Goal: Task Accomplishment & Management: Manage account settings

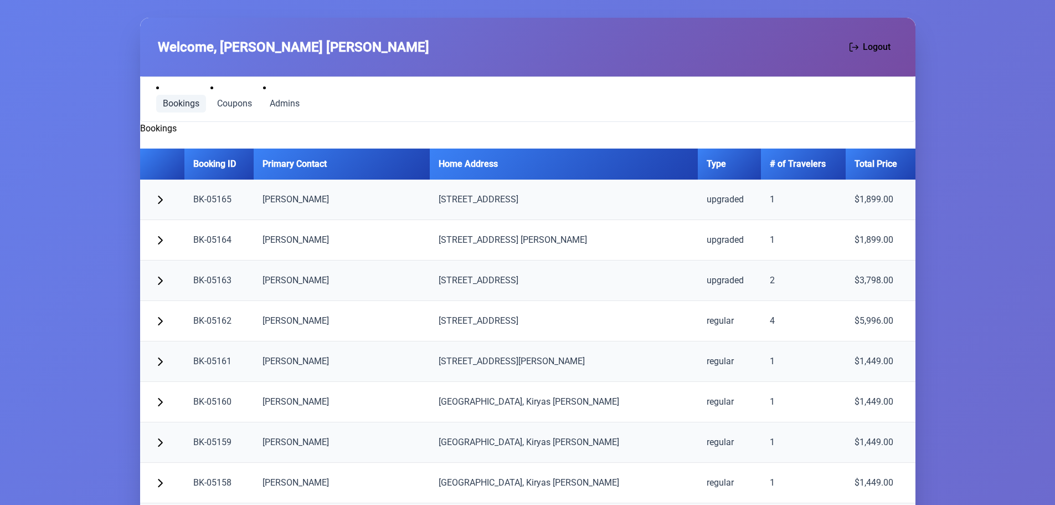
click at [167, 108] on span "Bookings" at bounding box center [181, 103] width 37 height 9
click at [226, 102] on span "Coupons" at bounding box center [234, 103] width 35 height 9
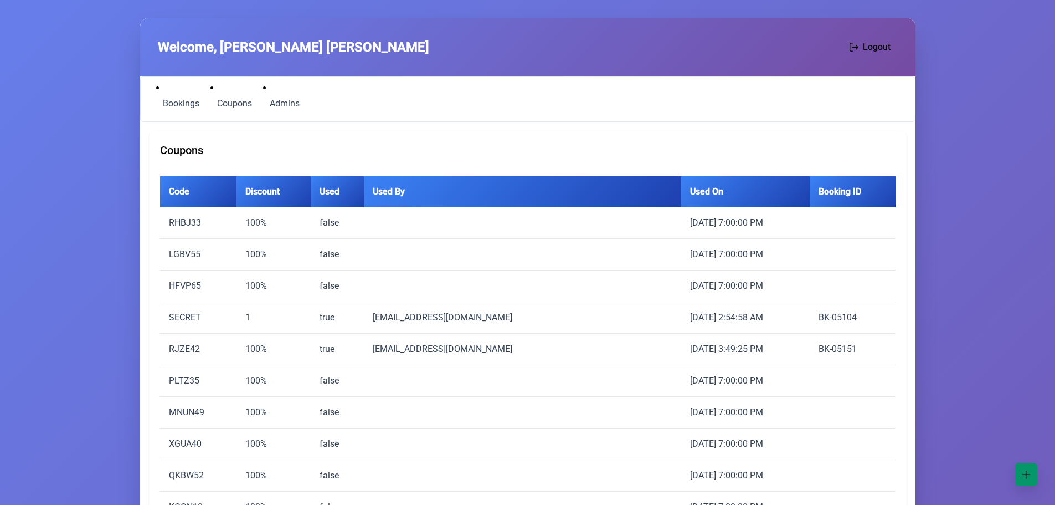
click at [1028, 473] on span "button" at bounding box center [1026, 474] width 9 height 9
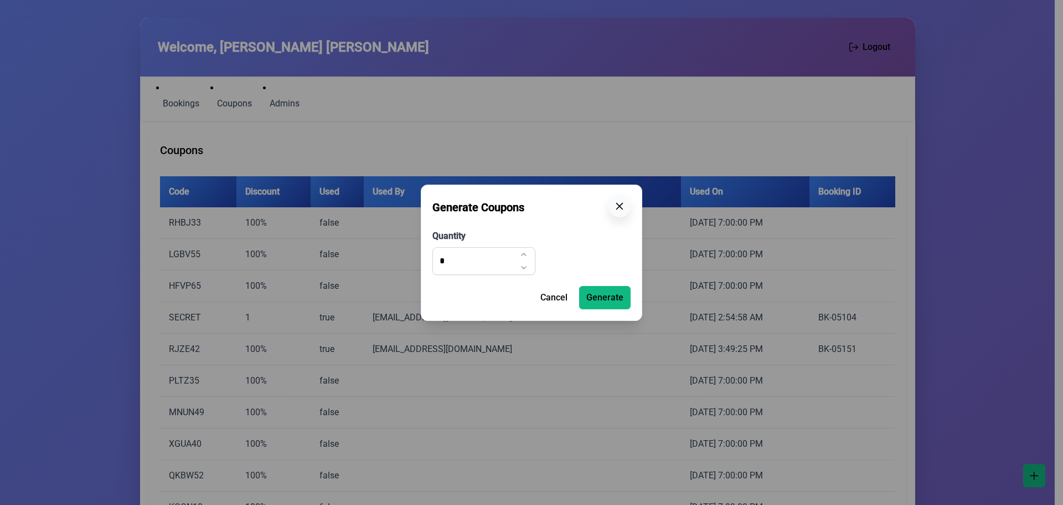
click at [618, 208] on icon "button" at bounding box center [619, 206] width 9 height 9
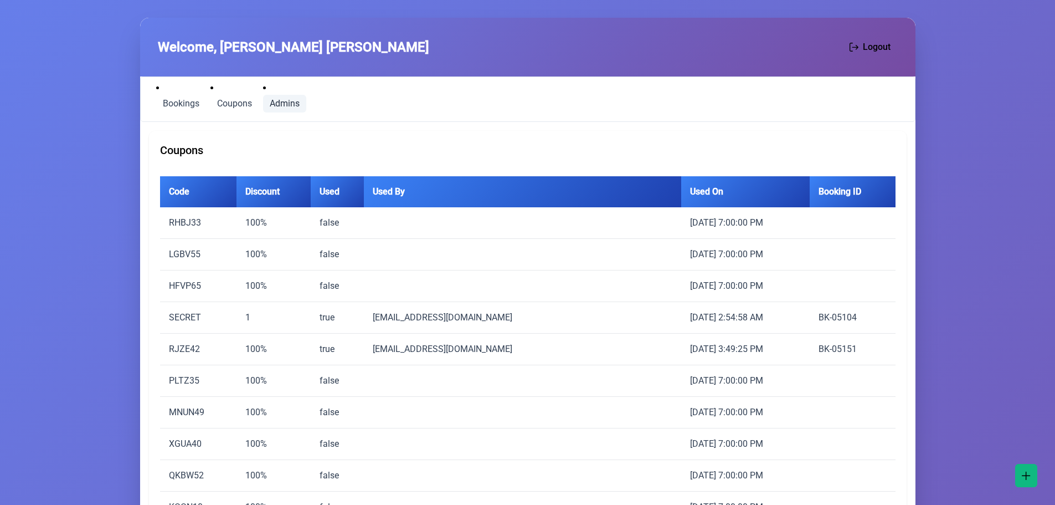
click at [284, 102] on span "Admins" at bounding box center [285, 103] width 30 height 9
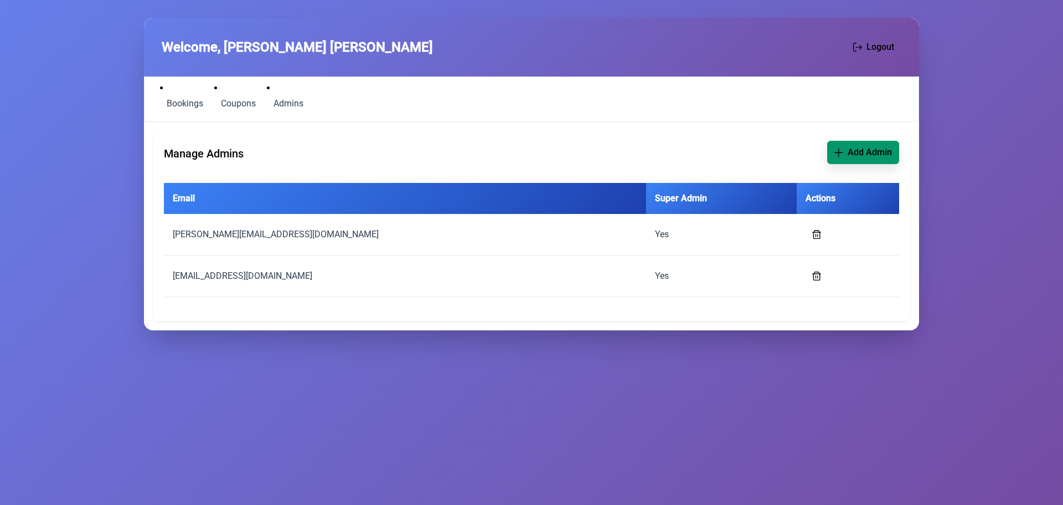
click at [843, 153] on span "button" at bounding box center [839, 152] width 9 height 9
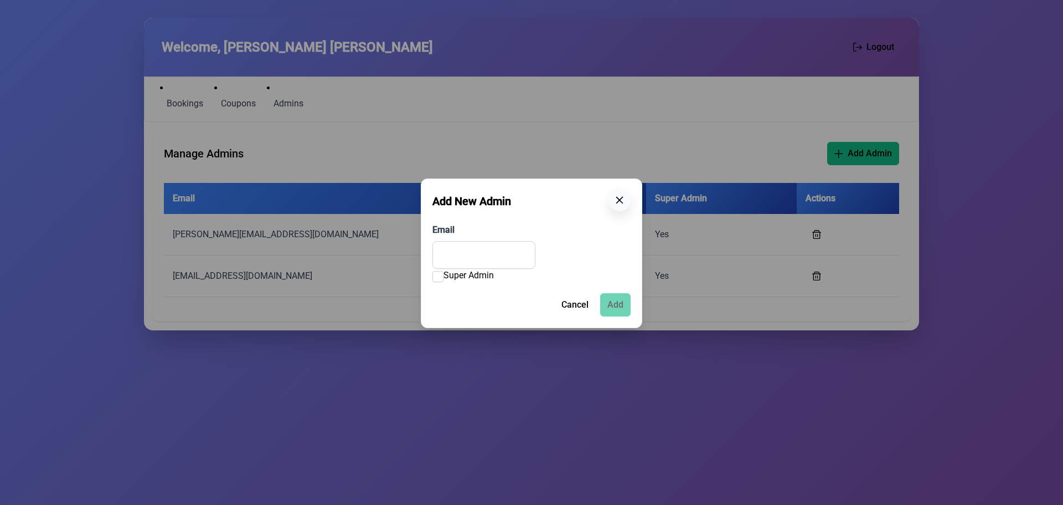
click at [621, 198] on icon "button" at bounding box center [619, 200] width 9 height 9
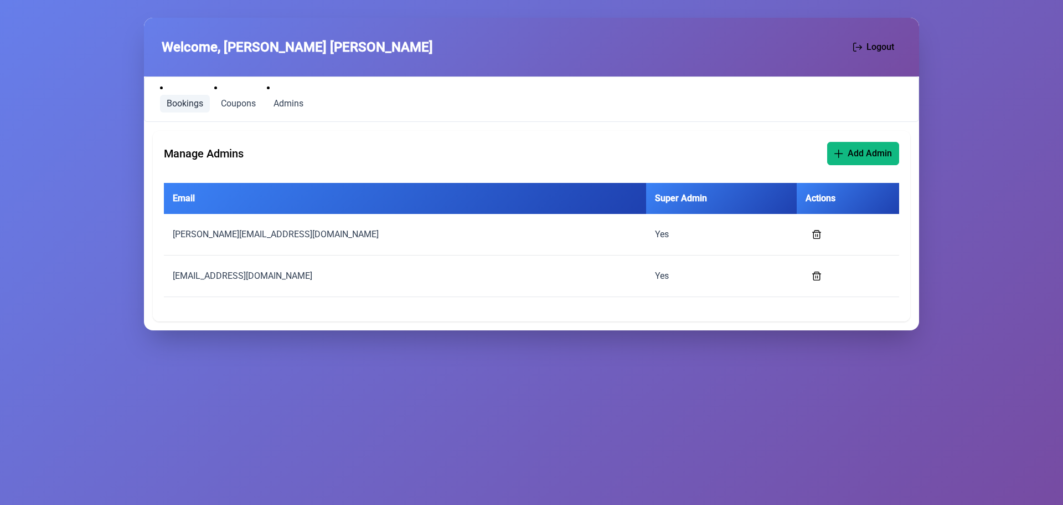
click at [189, 109] on link "Bookings" at bounding box center [185, 104] width 50 height 18
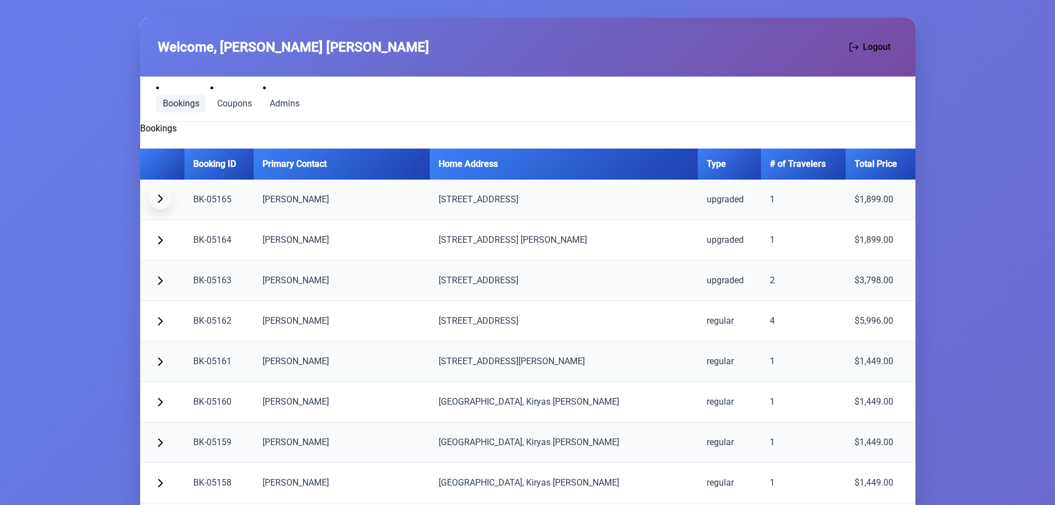
click at [161, 198] on span "button" at bounding box center [160, 198] width 9 height 9
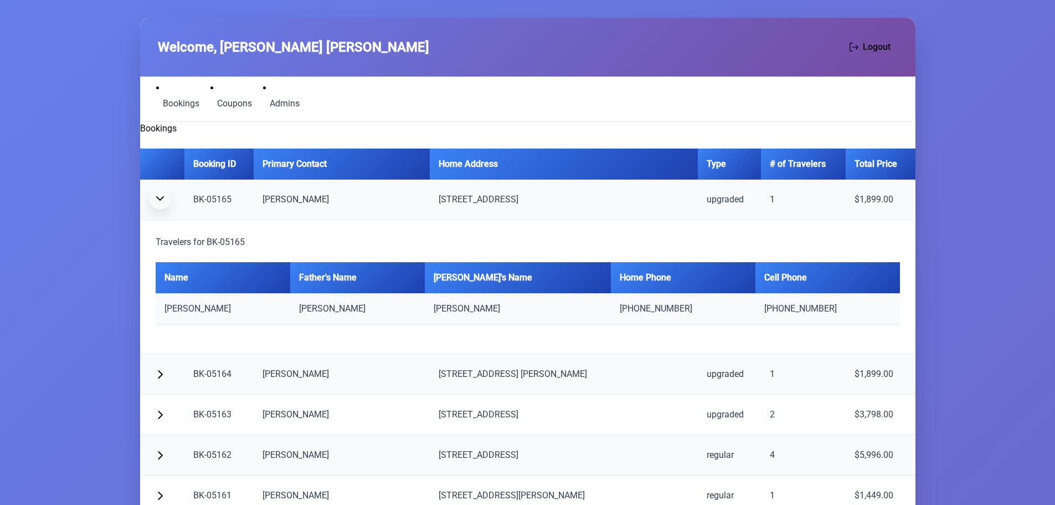
click at [161, 198] on span "button" at bounding box center [160, 198] width 9 height 9
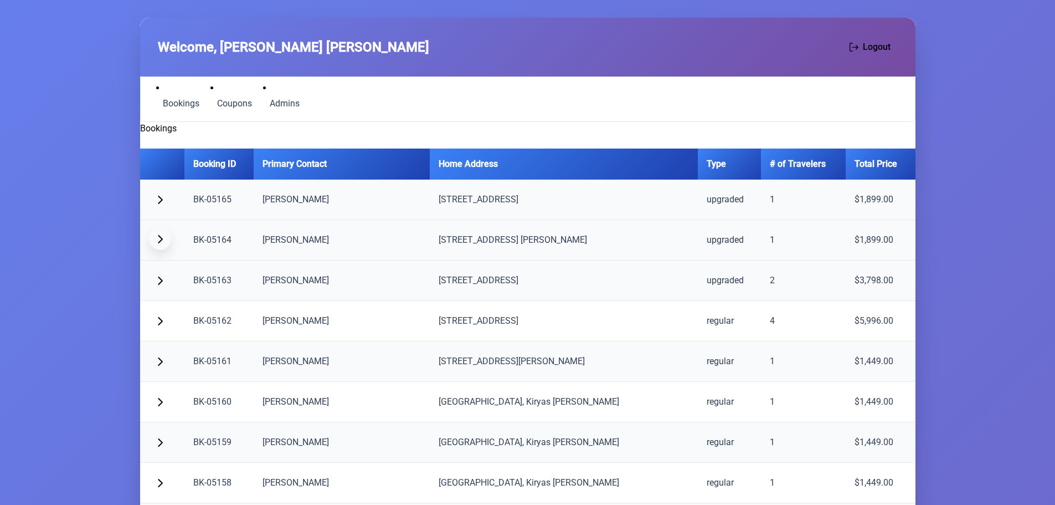
click at [162, 240] on span "button" at bounding box center [160, 238] width 9 height 9
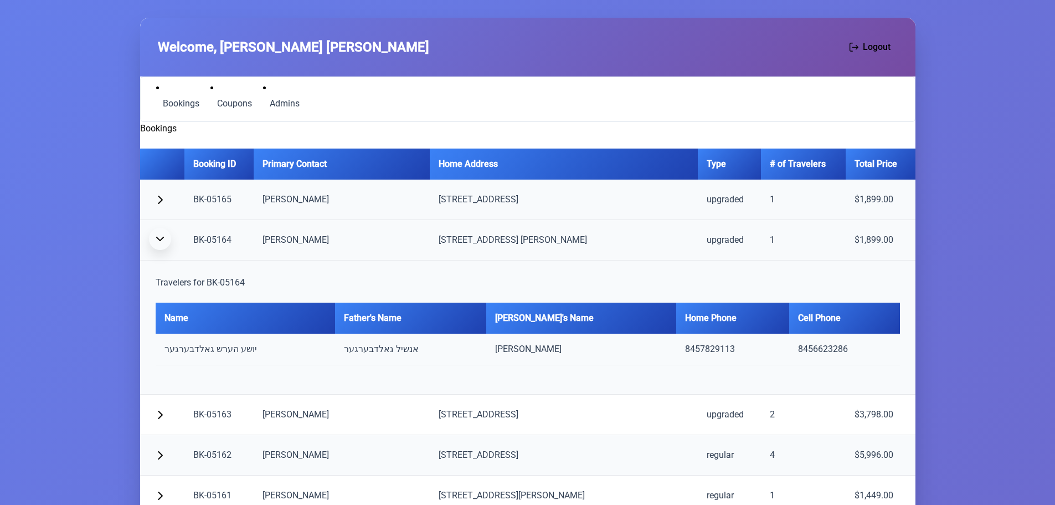
click at [162, 240] on span "button" at bounding box center [160, 238] width 9 height 9
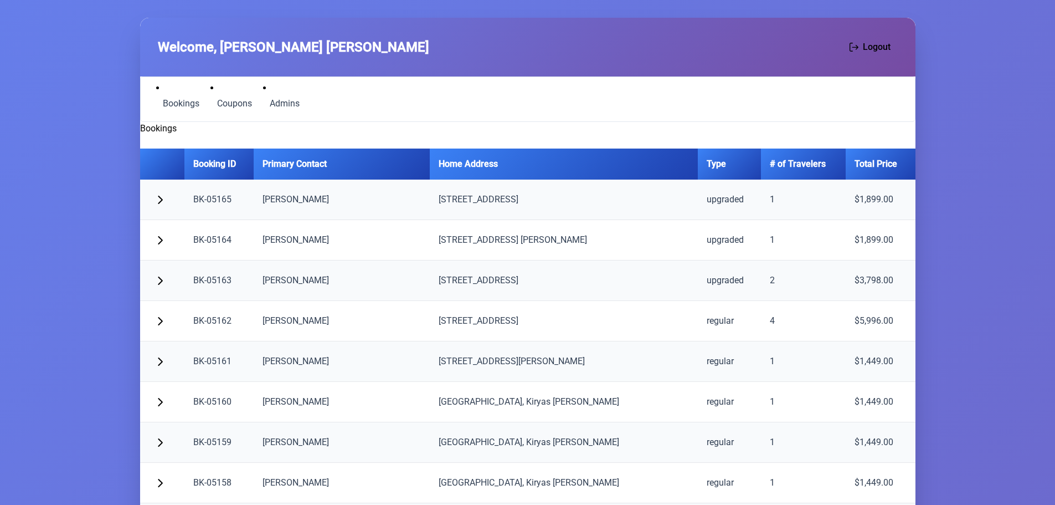
click at [215, 164] on th "Booking ID" at bounding box center [219, 163] width 70 height 31
click at [326, 166] on th "Primary Contact" at bounding box center [342, 163] width 176 height 31
click at [284, 105] on span "Admins" at bounding box center [285, 103] width 30 height 9
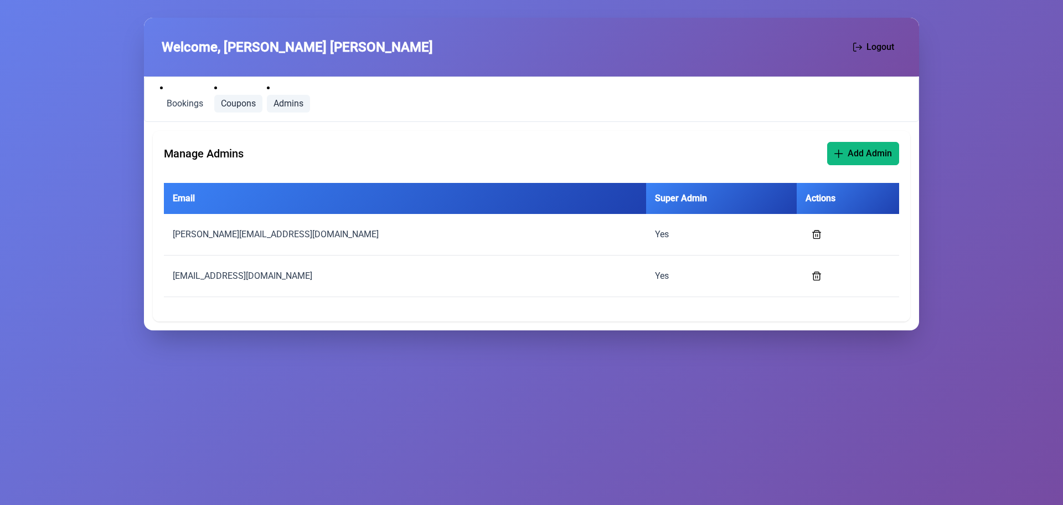
click at [240, 99] on span "Coupons" at bounding box center [238, 103] width 35 height 9
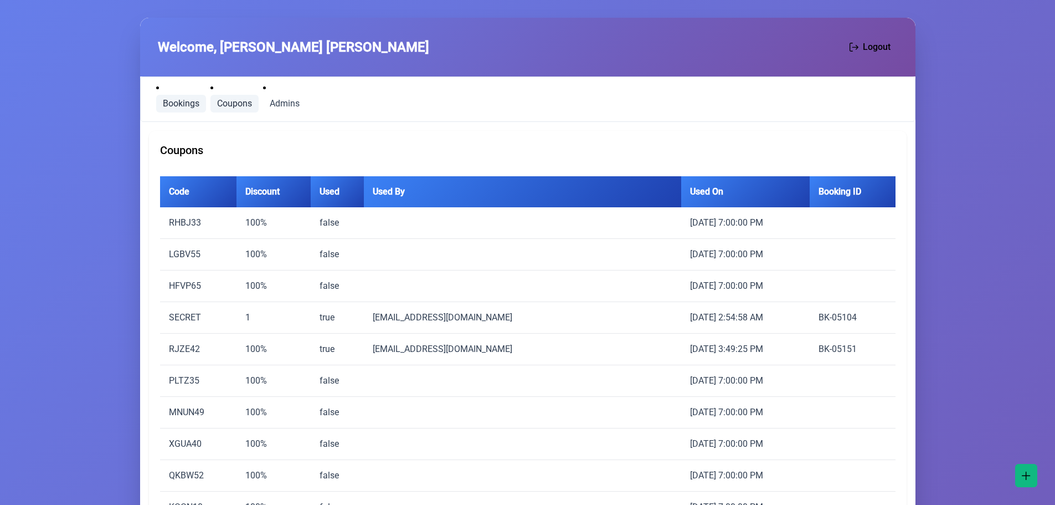
click at [182, 99] on span "Bookings" at bounding box center [181, 103] width 37 height 9
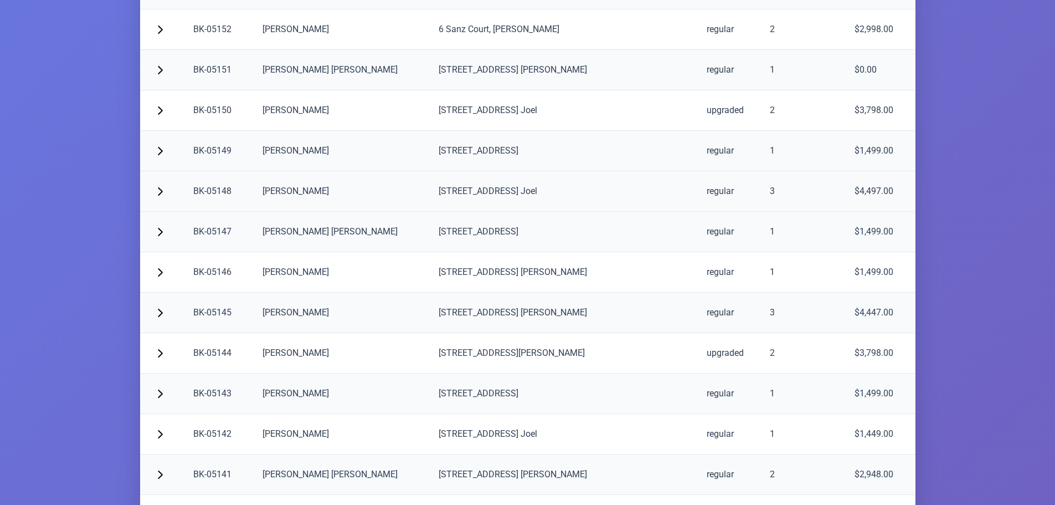
scroll to position [723, 0]
